Goal: Communication & Community: Answer question/provide support

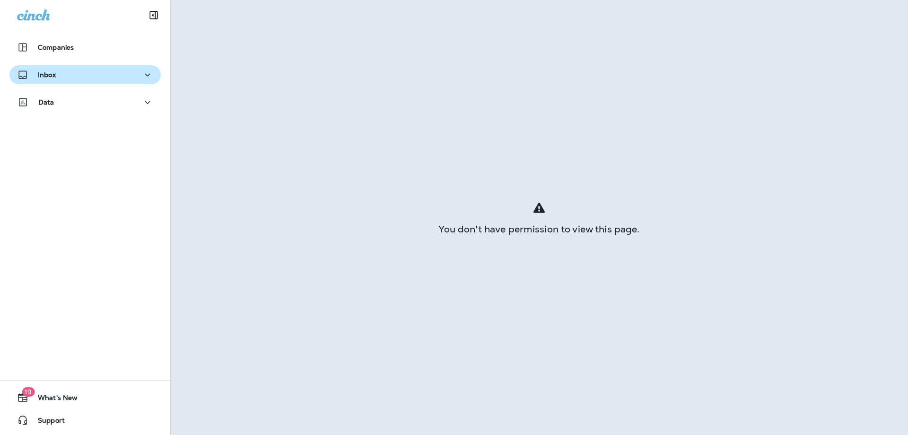
click at [54, 79] on div "Inbox" at bounding box center [36, 75] width 39 height 12
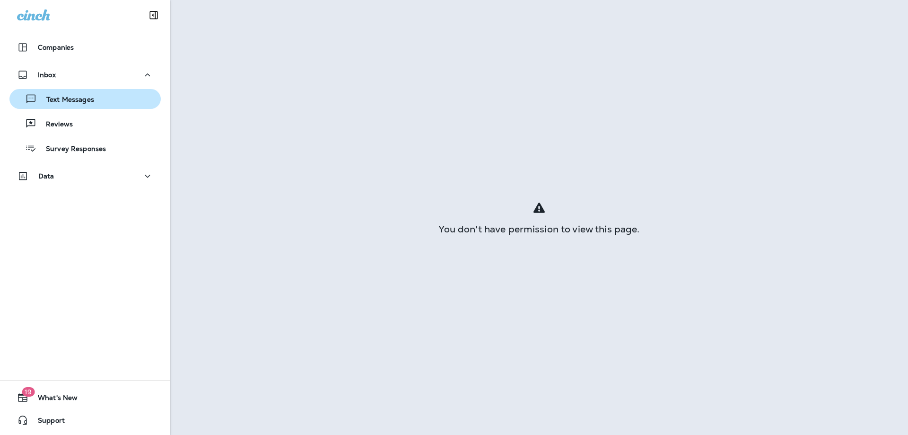
click at [57, 104] on p "Text Messages" at bounding box center [65, 100] width 57 height 9
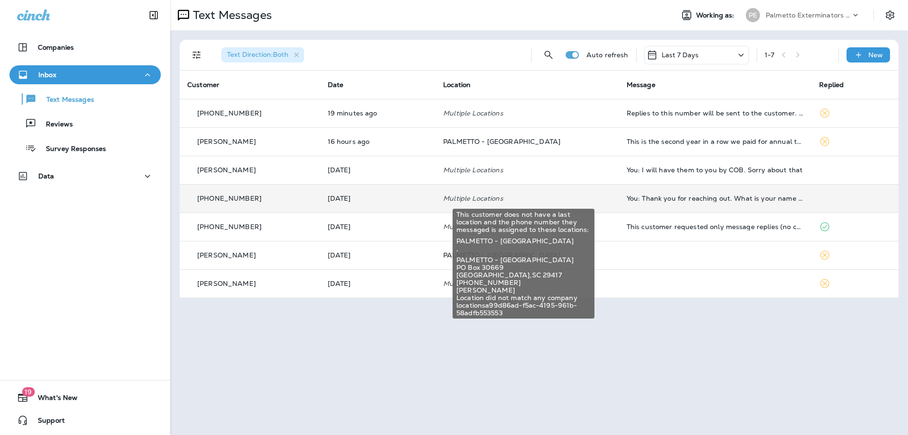
click at [591, 200] on p "Multiple Locations" at bounding box center [527, 198] width 168 height 8
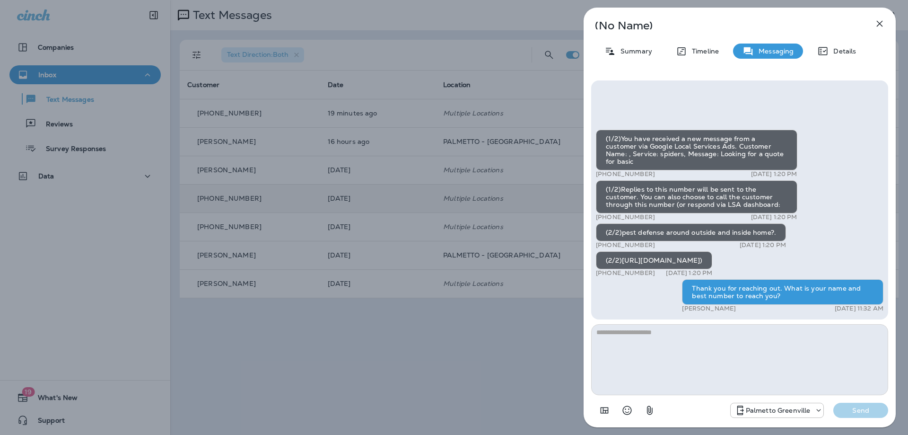
click at [557, 204] on div "(No Name) Summary Timeline Messaging Details (1/2)You have received a new messa…" at bounding box center [454, 217] width 908 height 435
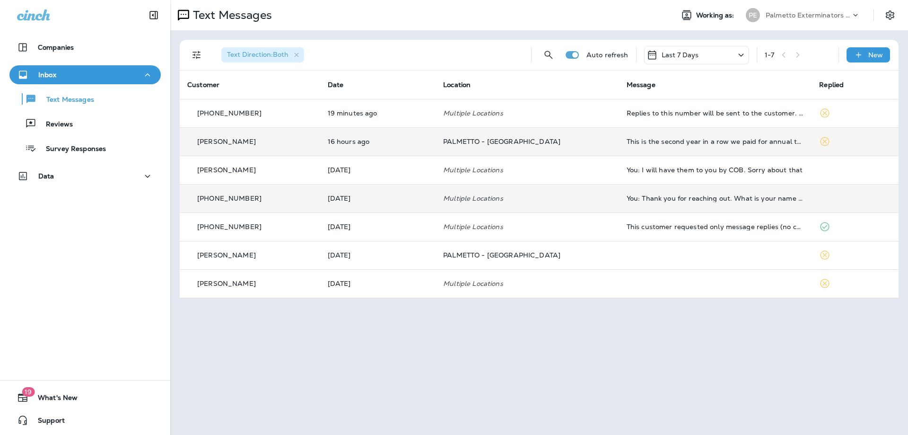
click at [543, 142] on p "PALMETTO - [GEOGRAPHIC_DATA]" at bounding box center [527, 142] width 168 height 8
